Goal: Information Seeking & Learning: Learn about a topic

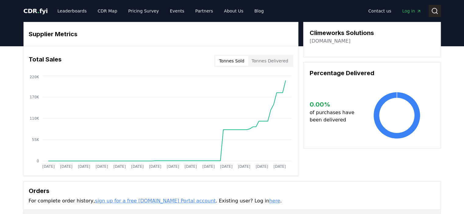
click at [433, 15] on button "Search" at bounding box center [434, 11] width 12 height 12
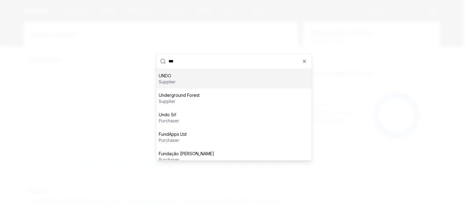
type input "****"
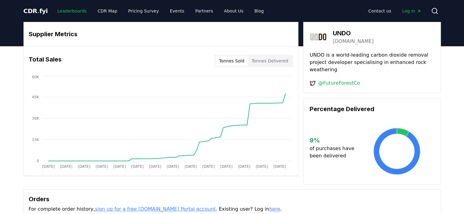
click at [73, 12] on link "Leaderboards" at bounding box center [71, 10] width 39 height 11
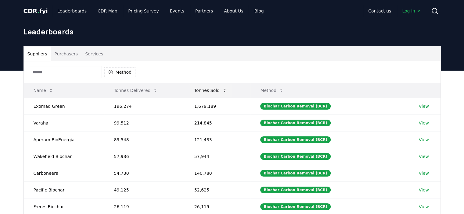
click at [208, 93] on button "Tonnes Sold" at bounding box center [210, 90] width 42 height 12
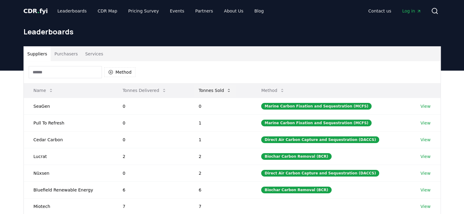
click at [210, 92] on button "Tonnes Sold" at bounding box center [215, 90] width 42 height 12
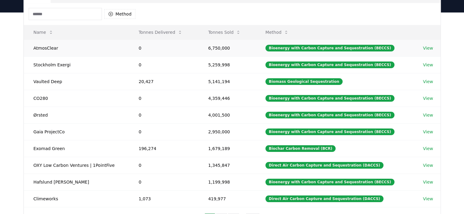
scroll to position [91, 0]
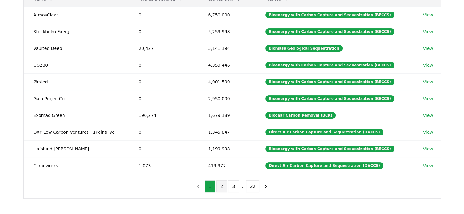
click at [221, 189] on button "2" at bounding box center [221, 186] width 11 height 12
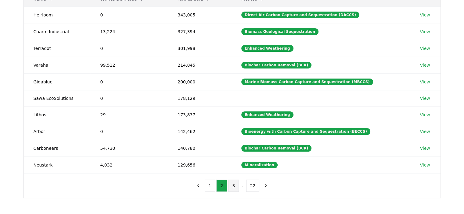
click at [235, 188] on button "3" at bounding box center [233, 186] width 11 height 12
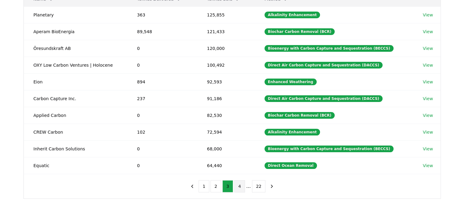
click at [242, 188] on button "4" at bounding box center [239, 186] width 11 height 12
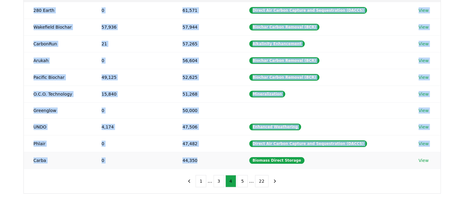
scroll to position [96, 0]
drag, startPoint x: 30, startPoint y: 42, endPoint x: 204, endPoint y: 156, distance: 207.7
click at [204, 156] on tbody "280 Earth 0 61,571 Direct Air Carbon Capture and Sequestration (DACCS) View Wak…" at bounding box center [232, 85] width 416 height 167
copy tbody "280 Earth 0 61,571 Direct Air Carbon Capture and Sequestration (DACCS) View Wak…"
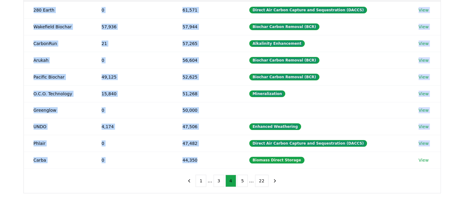
scroll to position [0, 0]
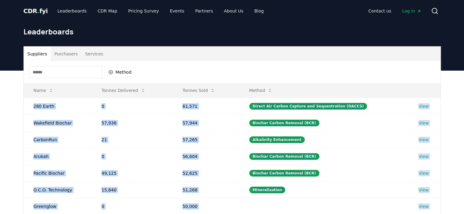
click at [56, 57] on button "Purchasers" at bounding box center [66, 54] width 31 height 15
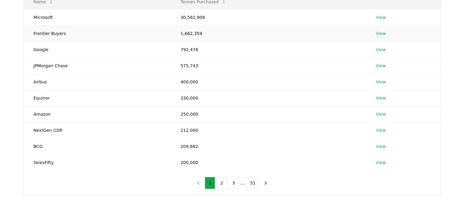
scroll to position [91, 0]
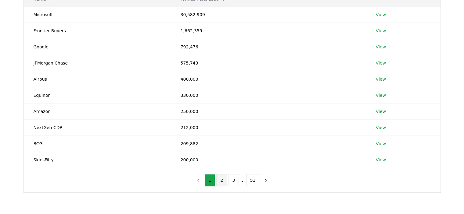
click at [221, 179] on button "2" at bounding box center [221, 180] width 11 height 12
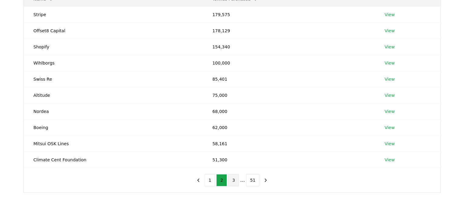
click at [233, 180] on button "3" at bounding box center [233, 180] width 11 height 12
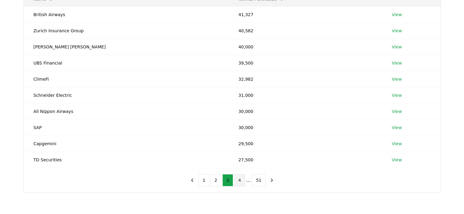
click at [238, 180] on button "4" at bounding box center [239, 180] width 11 height 12
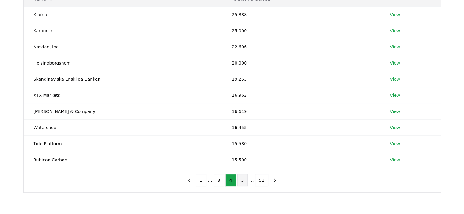
click at [244, 182] on button "5" at bounding box center [242, 180] width 11 height 12
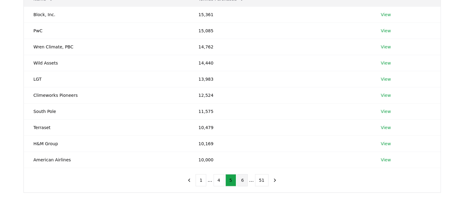
click at [243, 182] on button "6" at bounding box center [242, 180] width 11 height 12
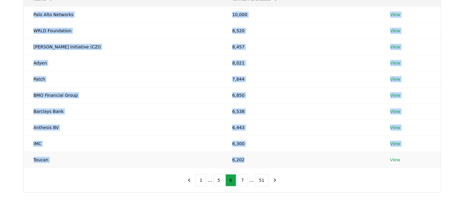
drag, startPoint x: 33, startPoint y: 45, endPoint x: 264, endPoint y: 163, distance: 259.4
click at [264, 163] on tbody "Palo Alto Networks 10,000 View WRLD Foundation 8,520 View [PERSON_NAME] Initiat…" at bounding box center [232, 87] width 416 height 162
copy tbody "Palo Alto Networks 10,000 View WRLD Foundation 8,520 View [PERSON_NAME] Initiat…"
click at [327, 110] on td "6,538" at bounding box center [301, 111] width 158 height 16
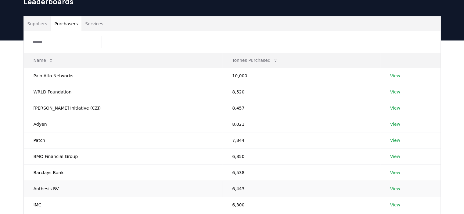
scroll to position [0, 0]
